Goal: Task Accomplishment & Management: Manage account settings

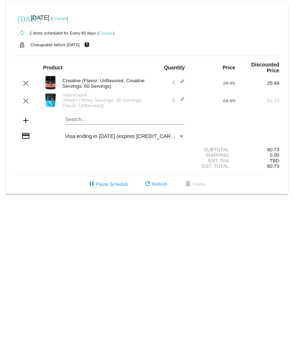
click at [182, 100] on mat-icon "edit" at bounding box center [180, 101] width 9 height 9
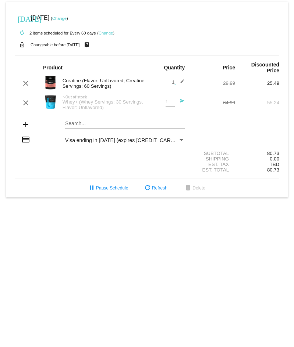
type input "2"
click at [171, 101] on input "2" at bounding box center [169, 102] width 9 height 6
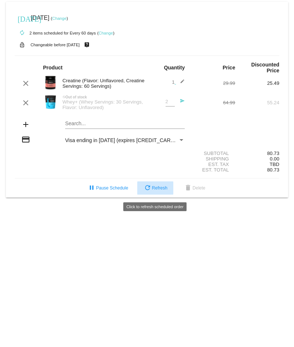
click at [161, 189] on span "refresh Refresh" at bounding box center [155, 188] width 24 height 5
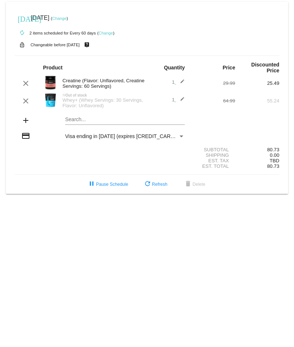
click at [183, 99] on mat-icon "edit" at bounding box center [180, 101] width 9 height 9
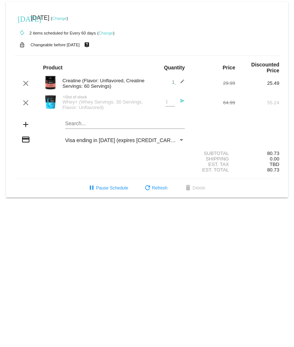
type input "2"
click at [170, 101] on input "2" at bounding box center [169, 102] width 9 height 6
click at [57, 167] on div "Est. Tax TBD" at bounding box center [147, 165] width 264 height 6
click at [172, 24] on div "[DATE] [DATE] ( Change )" at bounding box center [147, 18] width 264 height 15
click at [108, 31] on link "Change" at bounding box center [105, 33] width 14 height 4
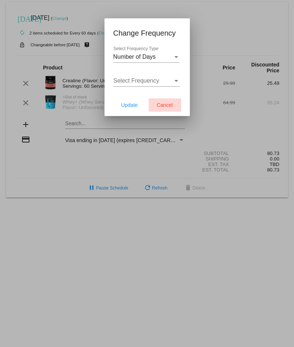
click at [163, 106] on span "Cancel" at bounding box center [164, 105] width 16 height 6
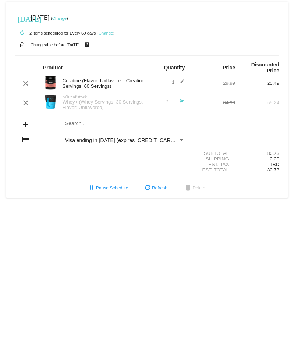
click at [38, 225] on body "[DATE] [DATE] ( Change ) autorenew 2 items scheduled for Every 60 days ( Change…" at bounding box center [147, 173] width 294 height 347
click at [23, 195] on div "pause Pause Schedule refresh Refresh delete Delete" at bounding box center [147, 187] width 276 height 13
click at [42, 167] on div "Est. Tax TBD" at bounding box center [147, 165] width 264 height 6
click at [181, 102] on mat-icon "send" at bounding box center [180, 102] width 9 height 9
